Goal: Task Accomplishment & Management: Complete application form

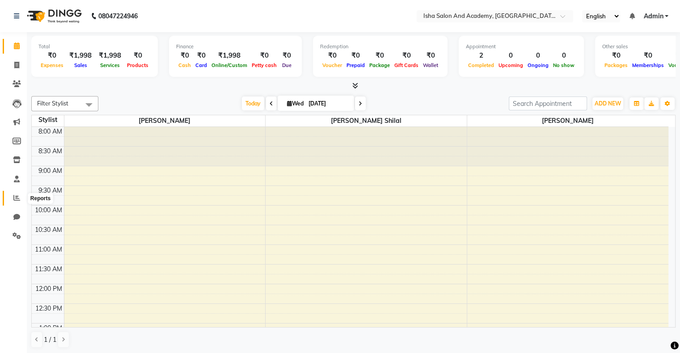
click at [11, 197] on span at bounding box center [17, 198] width 16 height 10
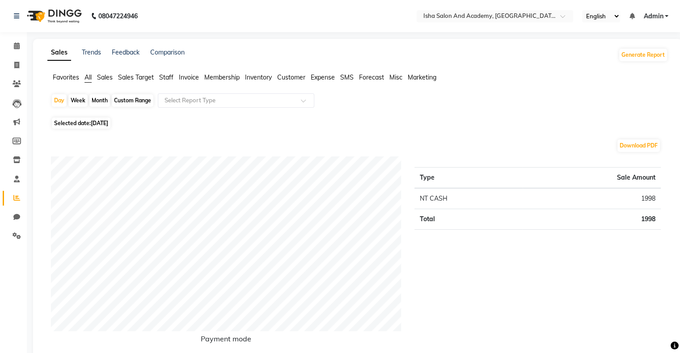
click at [96, 94] on div "Month" at bounding box center [99, 100] width 21 height 13
select select "9"
select select "2025"
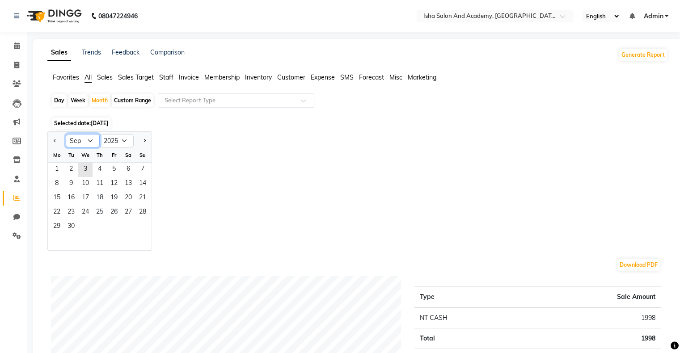
click at [92, 142] on select "Jan Feb Mar Apr May Jun [DATE] Aug Sep Oct Nov Dec" at bounding box center [83, 140] width 34 height 13
select select "8"
click at [66, 134] on select "Jan Feb Mar Apr May Jun [DATE] Aug Sep Oct Nov Dec" at bounding box center [83, 140] width 34 height 13
click at [115, 170] on span "1" at bounding box center [114, 170] width 14 height 14
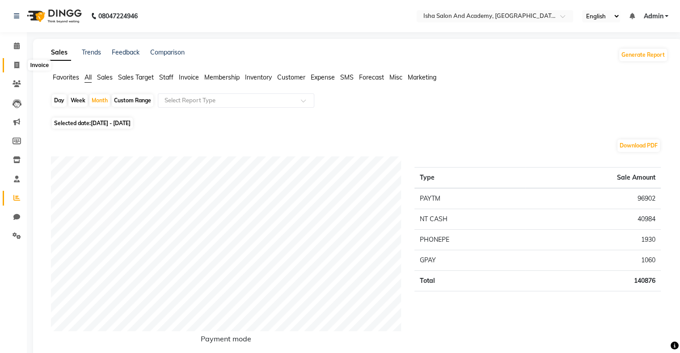
click at [18, 66] on icon at bounding box center [16, 65] width 5 height 7
select select "service"
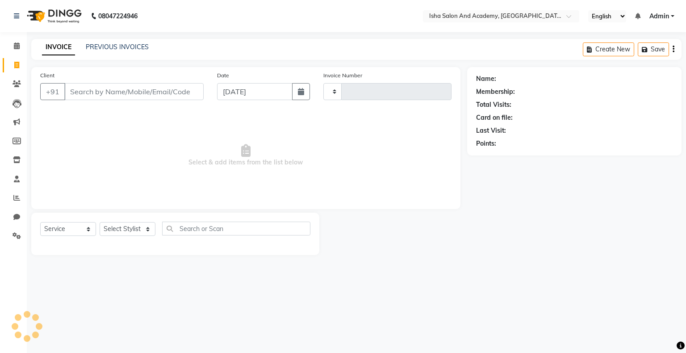
type input "0411"
click at [79, 97] on input "Client" at bounding box center [133, 91] width 139 height 17
select select "8203"
click at [126, 231] on select "Select Stylist [PERSON_NAME] [PERSON_NAME] [PERSON_NAME]" at bounding box center [128, 229] width 56 height 14
select select "77637"
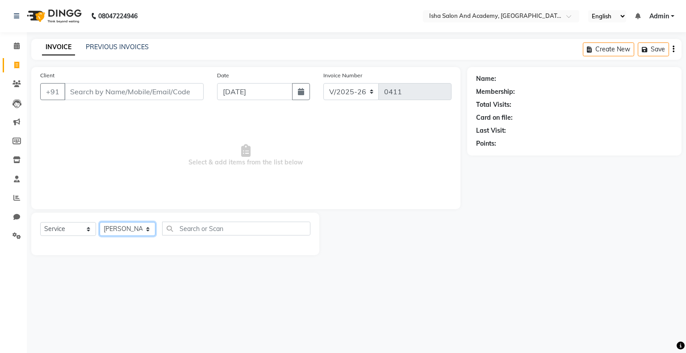
click at [100, 223] on select "Select Stylist [PERSON_NAME] [PERSON_NAME] [PERSON_NAME]" at bounding box center [128, 229] width 56 height 14
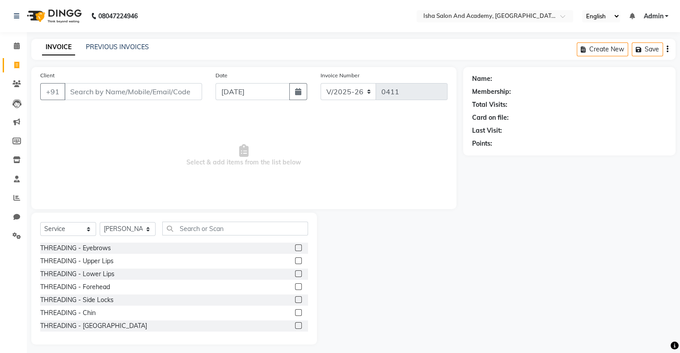
click at [295, 246] on label at bounding box center [298, 247] width 7 height 7
click at [295, 246] on input "checkbox" at bounding box center [298, 248] width 6 height 6
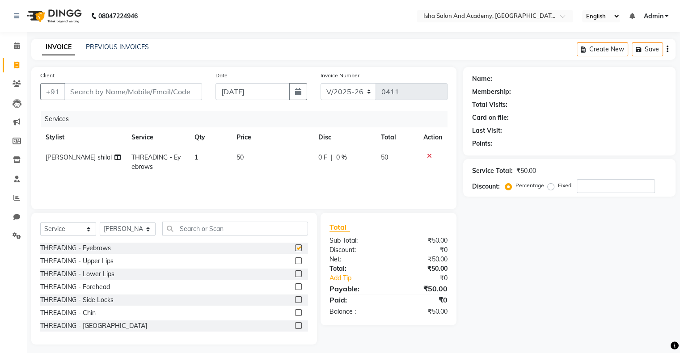
checkbox input "false"
click at [295, 262] on label at bounding box center [298, 260] width 7 height 7
click at [295, 262] on input "checkbox" at bounding box center [298, 261] width 6 height 6
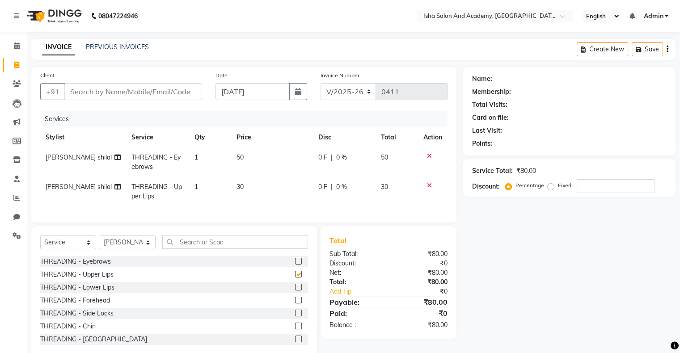
checkbox input "false"
click at [295, 290] on label at bounding box center [298, 287] width 7 height 7
click at [295, 290] on input "checkbox" at bounding box center [298, 288] width 6 height 6
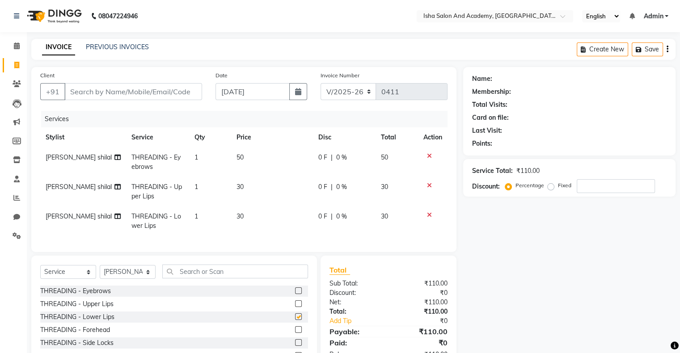
checkbox input "false"
click at [295, 333] on label at bounding box center [298, 329] width 7 height 7
click at [295, 333] on input "checkbox" at bounding box center [298, 330] width 6 height 6
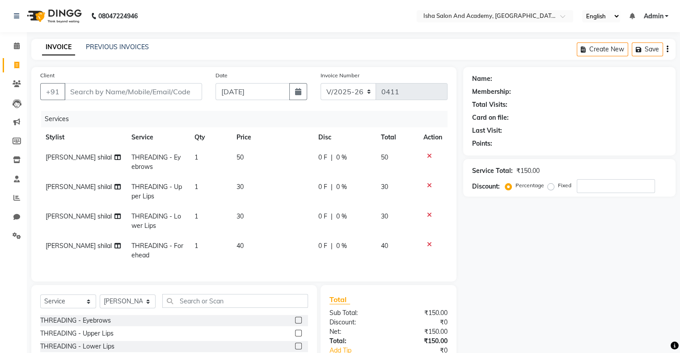
checkbox input "false"
click at [142, 93] on input "Client" at bounding box center [133, 91] width 138 height 17
click at [127, 90] on input "Client" at bounding box center [133, 91] width 138 height 17
type input "9"
type input "0"
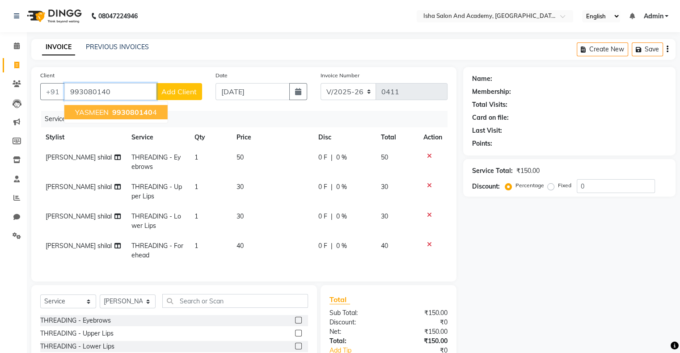
click at [143, 111] on span "993080140" at bounding box center [132, 112] width 40 height 9
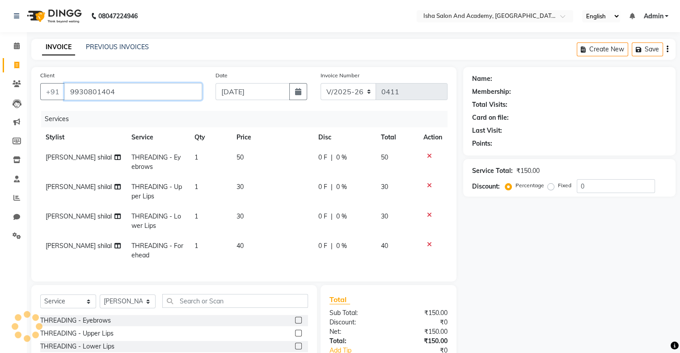
type input "9930801404"
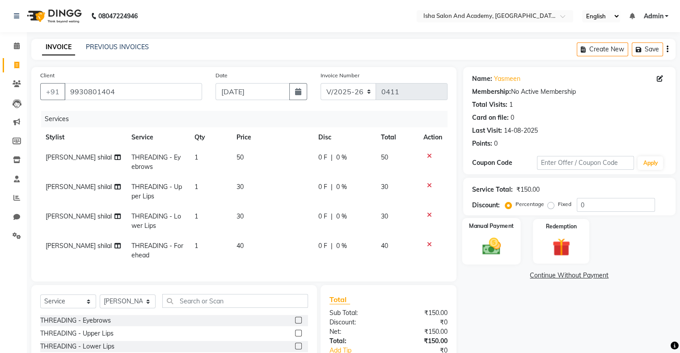
click at [495, 240] on img at bounding box center [491, 246] width 30 height 21
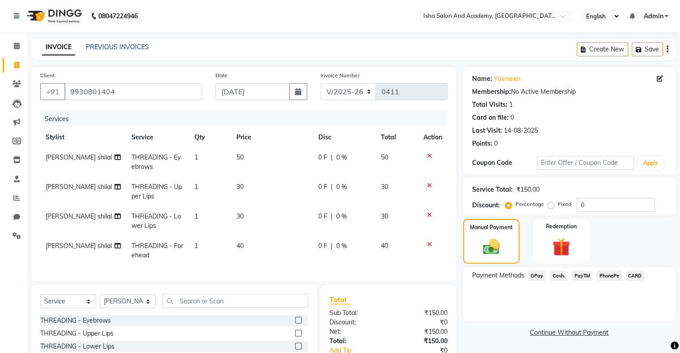
click at [585, 278] on span "PayTM" at bounding box center [581, 276] width 21 height 10
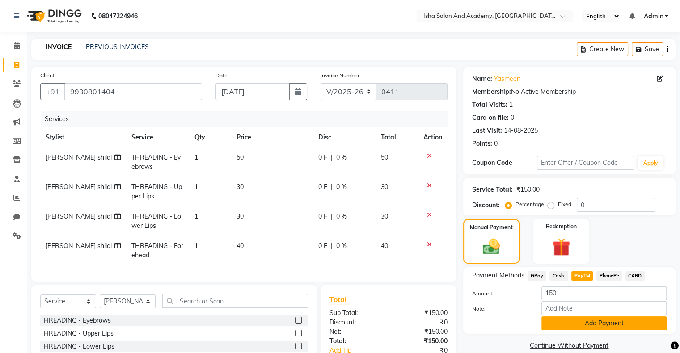
click at [597, 324] on button "Add Payment" at bounding box center [603, 323] width 125 height 14
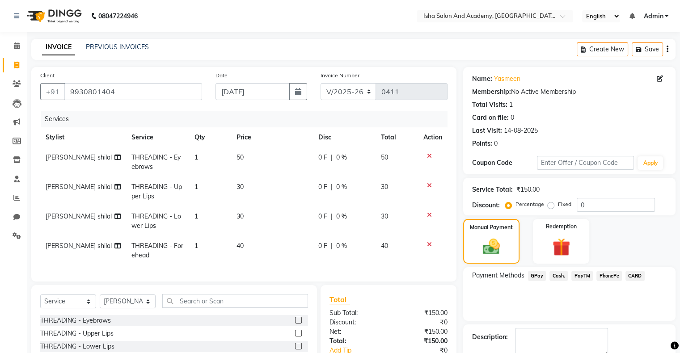
scroll to position [84, 0]
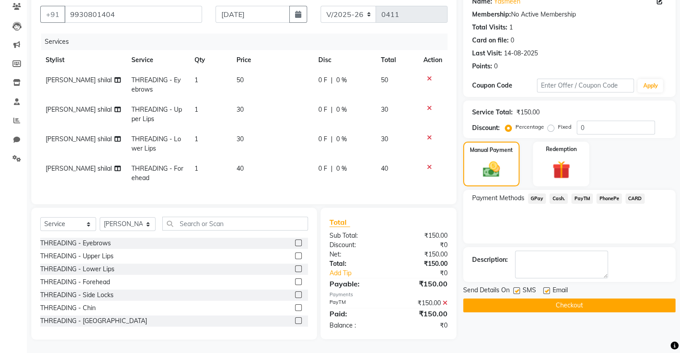
click at [557, 298] on button "Checkout" at bounding box center [569, 305] width 212 height 14
